Goal: Communication & Community: Answer question/provide support

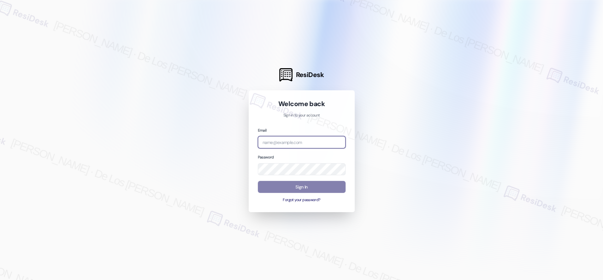
click at [336, 140] on body "ResiDesk Welcome back Sign in to your account Email Password Sign In Forgot you…" at bounding box center [301, 140] width 603 height 280
drag, startPoint x: 521, startPoint y: 80, endPoint x: 506, endPoint y: 86, distance: 16.5
click at [521, 80] on div at bounding box center [301, 140] width 603 height 280
drag, startPoint x: 302, startPoint y: 140, endPoint x: 224, endPoint y: 123, distance: 79.8
click at [226, 124] on div "ResiDesk Welcome back Sign in to your account Email san Password Sign In Forgot…" at bounding box center [301, 140] width 603 height 280
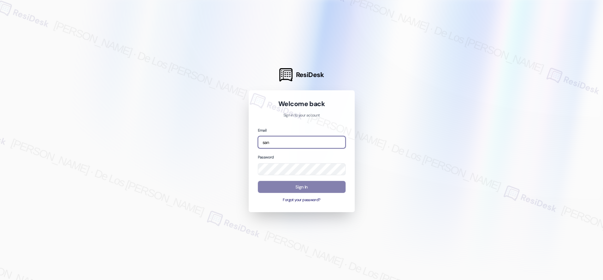
paste input "automated-surveys-[DATE]_properties-resen.six@[DATE]_[DOMAIN_NAME]"
type input "automated-surveys-[DATE]_properties-resen.six@[DATE]_[DOMAIN_NAME]"
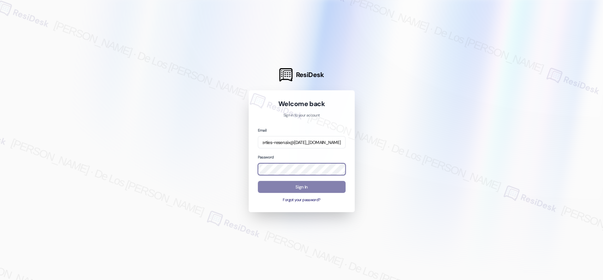
scroll to position [0, 0]
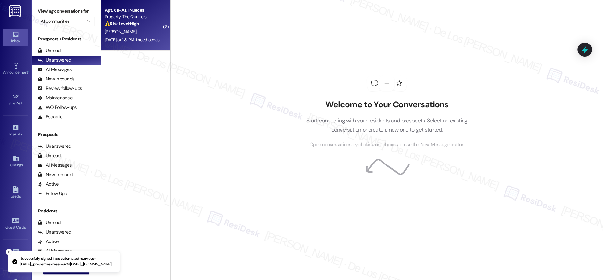
click at [141, 32] on div "[PERSON_NAME]" at bounding box center [134, 32] width 60 height 8
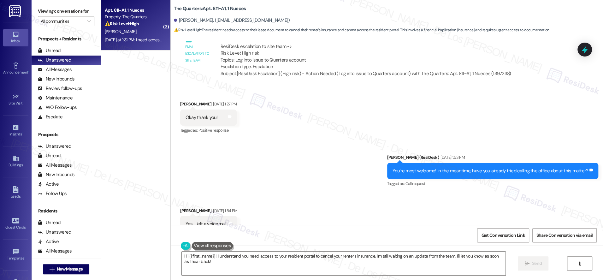
scroll to position [1069, 0]
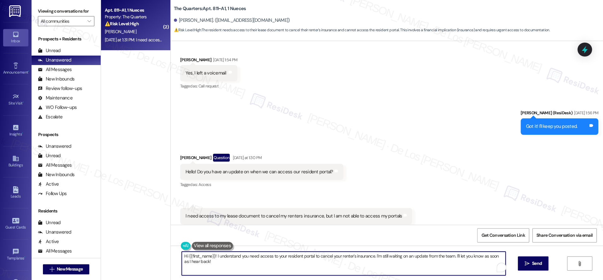
drag, startPoint x: 455, startPoint y: 256, endPoint x: 462, endPoint y: 267, distance: 13.0
click at [462, 267] on textarea "Hi {{first_name}}! I understand you need access to your resident portal to canc…" at bounding box center [344, 264] width 324 height 24
type textarea "Hi {{first_name}}! I understand you need access to your resident portal to canc…"
click at [529, 261] on span " Send" at bounding box center [533, 263] width 20 height 7
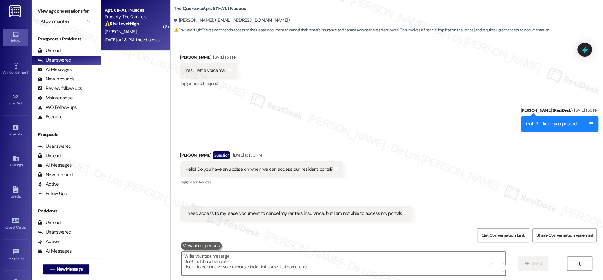
scroll to position [1119, 0]
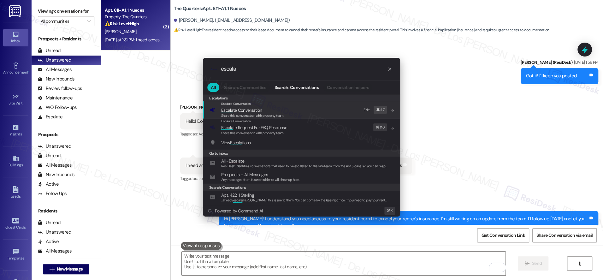
type input "escala"
drag, startPoint x: 270, startPoint y: 112, endPoint x: 268, endPoint y: 108, distance: 4.4
click at [270, 112] on span "Escala te Conversation" at bounding box center [252, 110] width 62 height 7
type input "escala"
drag, startPoint x: 280, startPoint y: 110, endPoint x: 278, endPoint y: 108, distance: 3.8
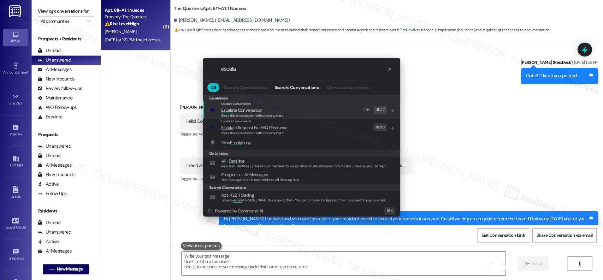
click at [280, 110] on span "Escala te Conversation" at bounding box center [252, 110] width 62 height 7
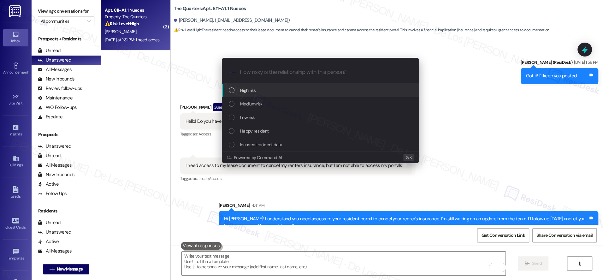
click at [257, 92] on div "High risk" at bounding box center [321, 90] width 185 height 7
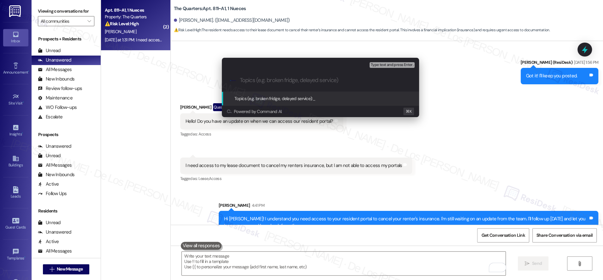
type input "A"
type input "Follow-up on Access to Resident Portal"
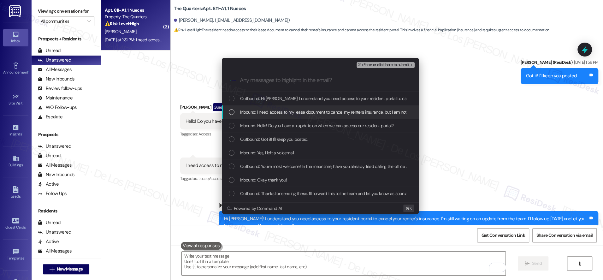
click at [267, 109] on span "Inbound: I need access to my lease document to cancel my renters insurance, but…" at bounding box center [347, 112] width 215 height 7
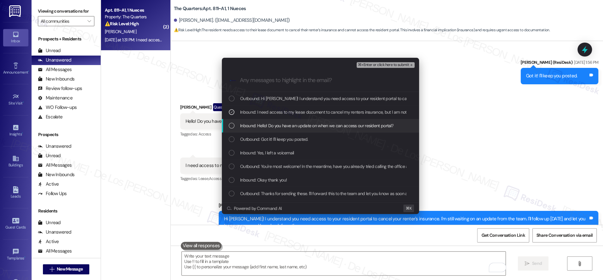
click at [262, 127] on span "Inbound: Hello! Do you have an update on when we can access our resident portal?" at bounding box center [316, 125] width 153 height 7
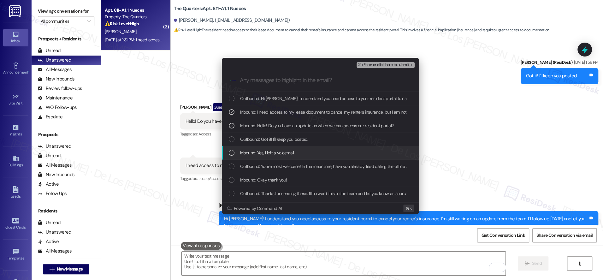
click at [300, 155] on div "Inbound: Yes, I left a voicemail" at bounding box center [321, 152] width 185 height 7
click at [305, 153] on div "Inbound: Yes, I left a voicemail" at bounding box center [321, 152] width 185 height 7
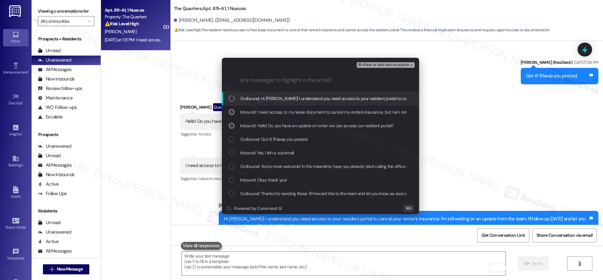
click at [379, 61] on div "⌘+Enter or click here to submit" at bounding box center [386, 65] width 59 height 8
click at [380, 66] on span "⌘+Enter or click here to submit" at bounding box center [383, 65] width 51 height 4
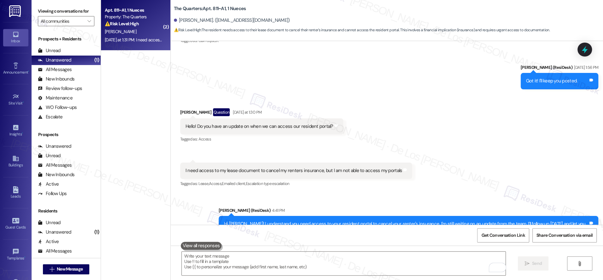
scroll to position [1129, 0]
